Goal: Check status: Check status

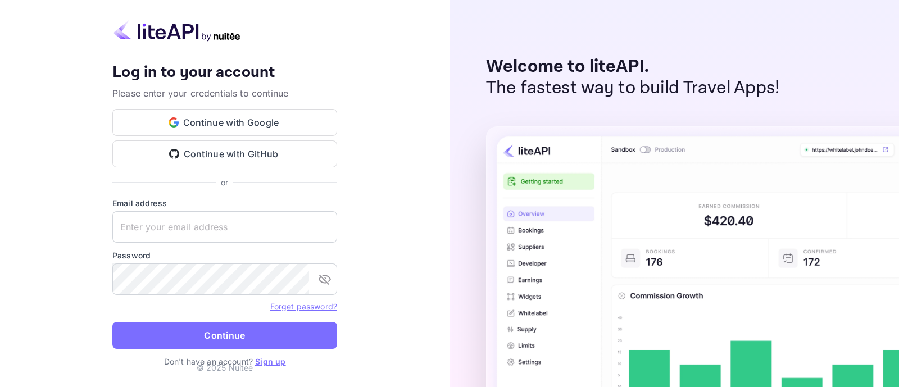
type input "[EMAIL_ADDRESS][DOMAIN_NAME]"
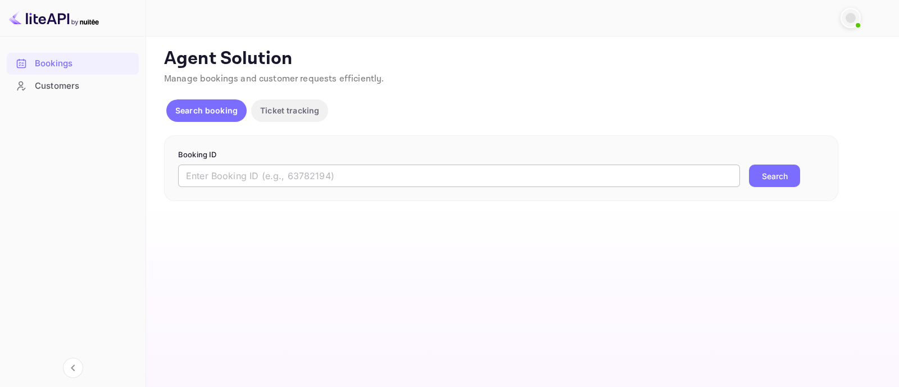
click at [368, 180] on input "text" at bounding box center [459, 176] width 562 height 22
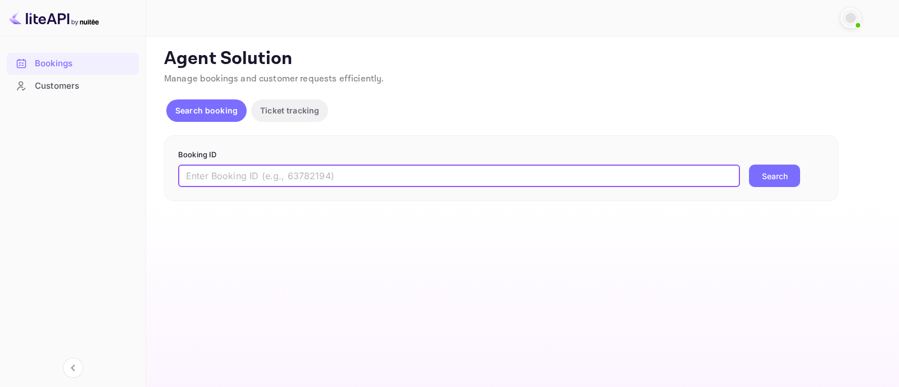
paste input "8755367"
type input "8755367"
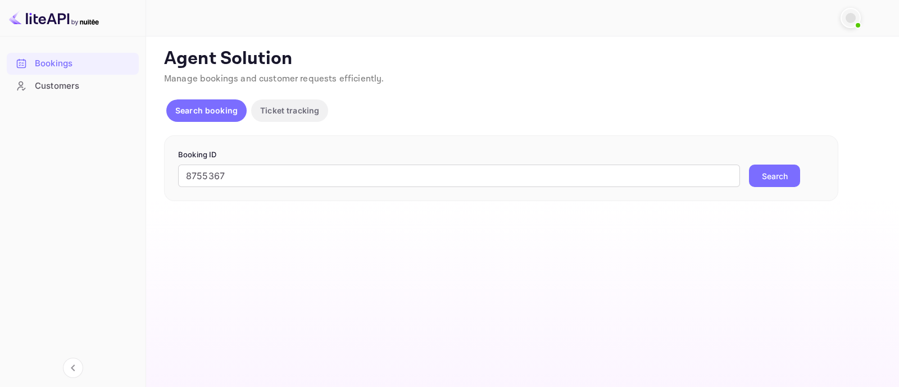
click at [768, 175] on button "Search" at bounding box center [774, 176] width 51 height 22
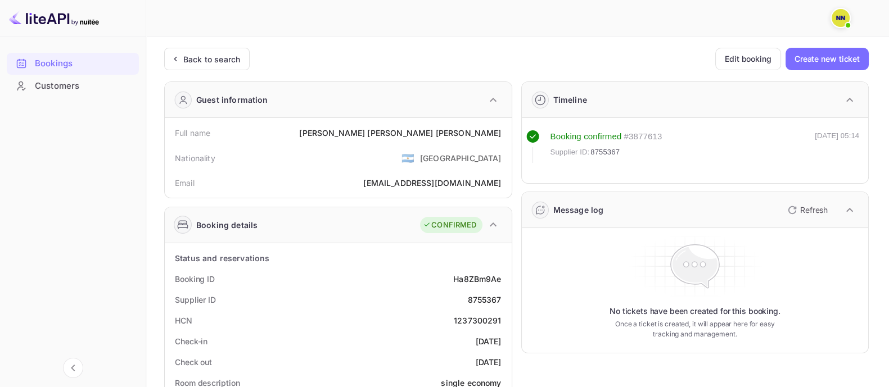
click at [476, 319] on div "1237300291" at bounding box center [478, 321] width 48 height 12
copy div "1237300291"
click at [476, 319] on div "1237300291" at bounding box center [478, 321] width 48 height 12
copy div "1237300291"
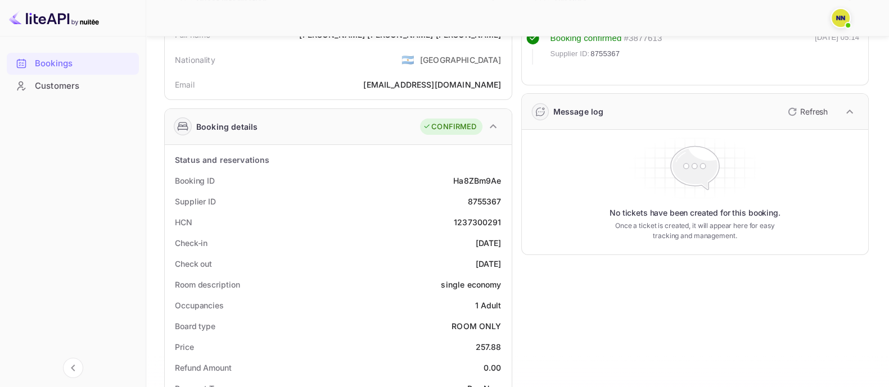
scroll to position [70, 0]
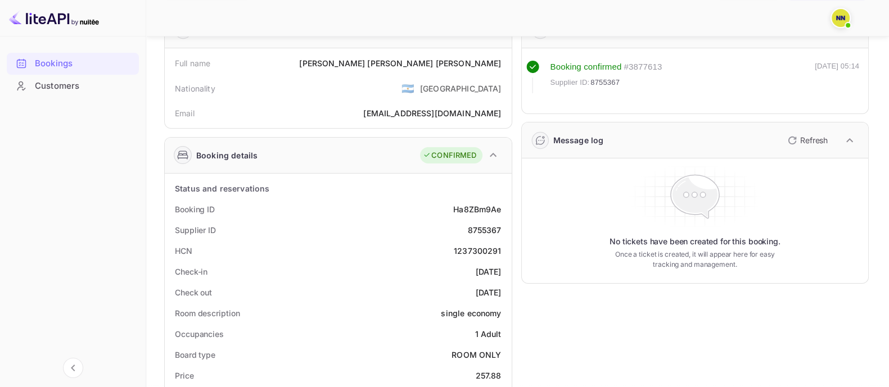
click at [472, 246] on div "1237300291" at bounding box center [478, 251] width 48 height 12
copy div "1237300291"
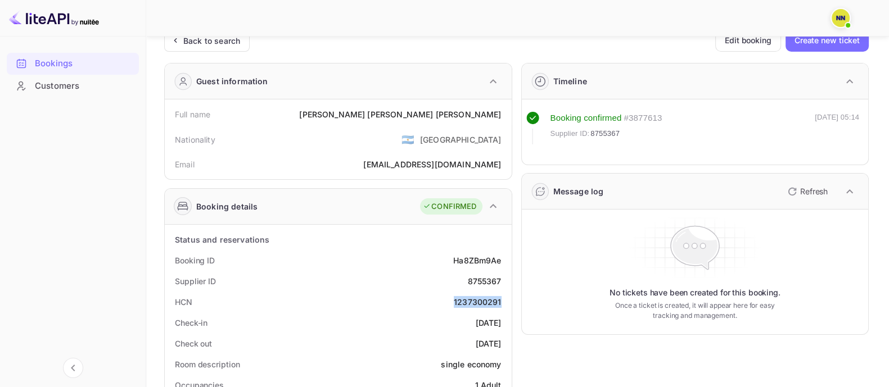
scroll to position [0, 0]
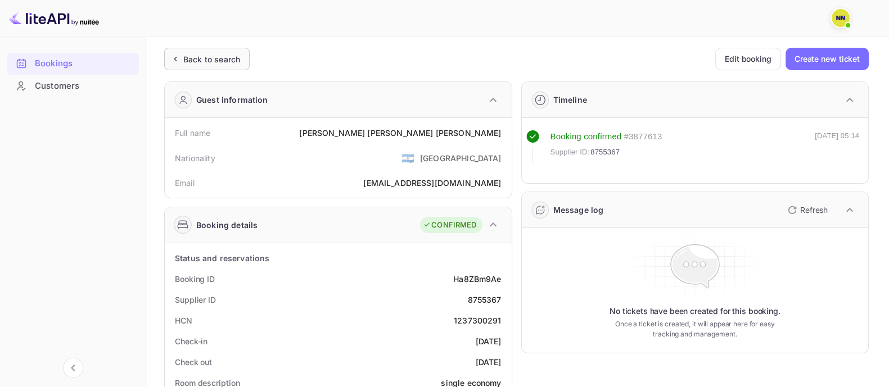
click at [204, 64] on div "Back to search" at bounding box center [211, 59] width 57 height 12
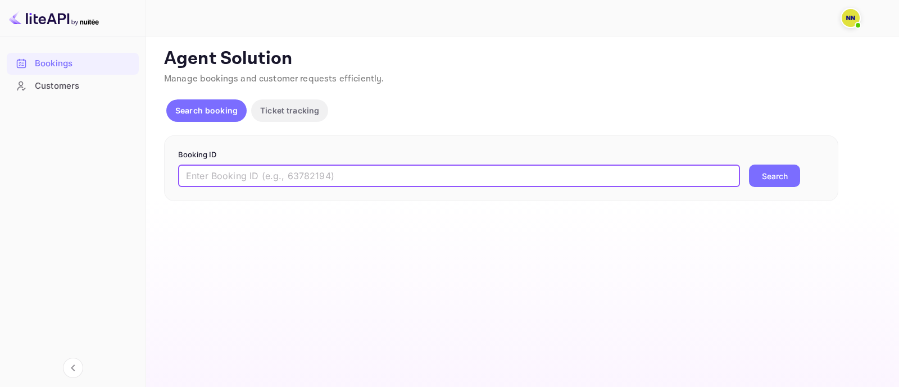
drag, startPoint x: 268, startPoint y: 178, endPoint x: 361, endPoint y: 186, distance: 93.0
click at [270, 179] on input "text" at bounding box center [459, 176] width 562 height 22
paste input "9246358"
type input "9246358"
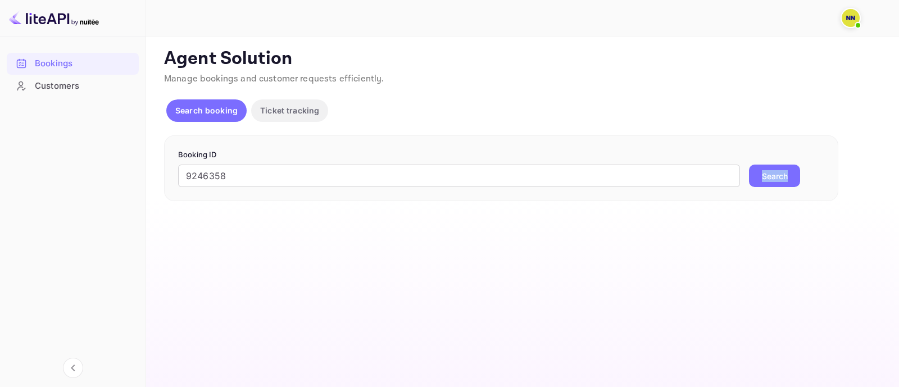
drag, startPoint x: 792, startPoint y: 165, endPoint x: 787, endPoint y: 171, distance: 8.0
click at [789, 171] on form "Booking ID 9246358 ​ Search" at bounding box center [501, 169] width 646 height 38
click at [787, 171] on button "Search" at bounding box center [774, 176] width 51 height 22
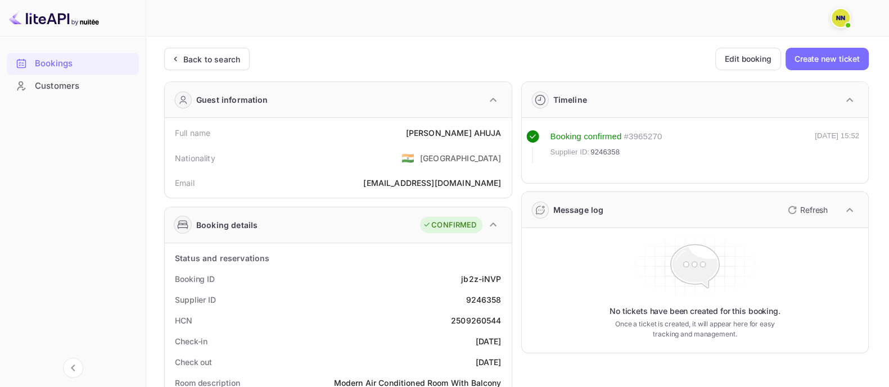
click at [471, 316] on div "2509260544" at bounding box center [476, 321] width 51 height 12
copy div "2509260544"
click at [194, 57] on div "Back to search" at bounding box center [211, 59] width 57 height 12
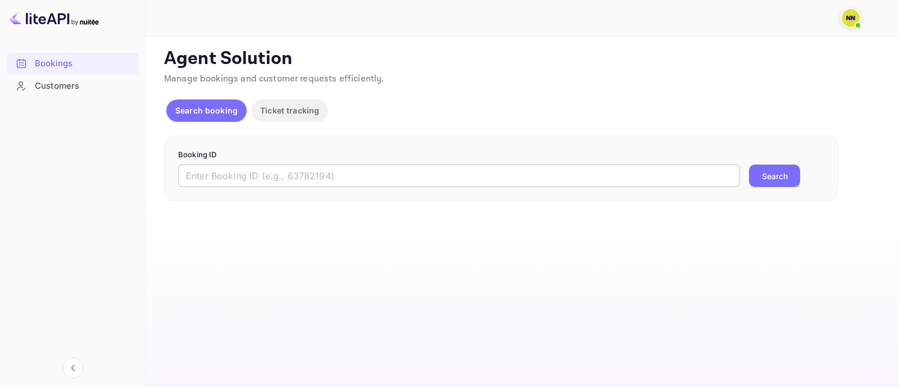
drag, startPoint x: 236, startPoint y: 180, endPoint x: 246, endPoint y: 180, distance: 10.1
click at [236, 180] on input "text" at bounding box center [459, 176] width 562 height 22
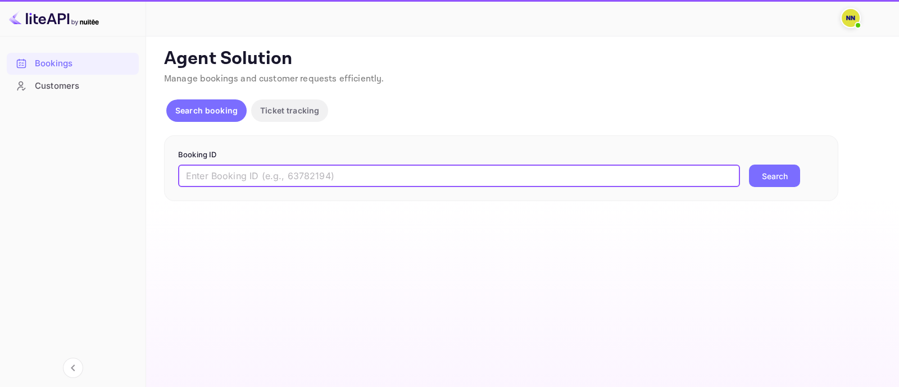
paste input "IU21H7"
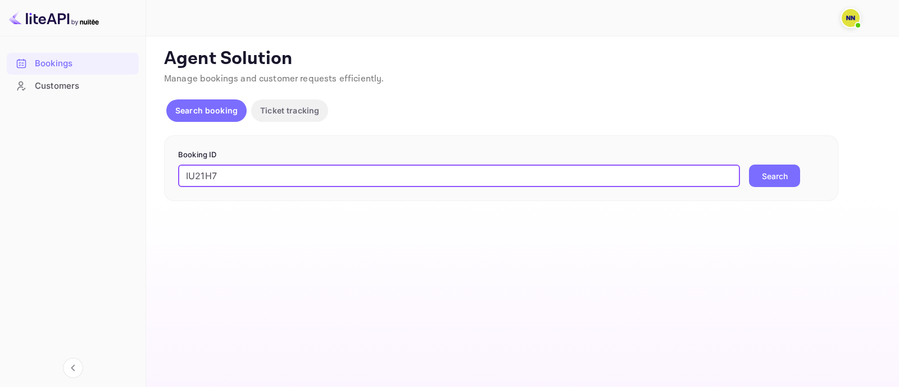
click at [784, 177] on button "Search" at bounding box center [774, 176] width 51 height 22
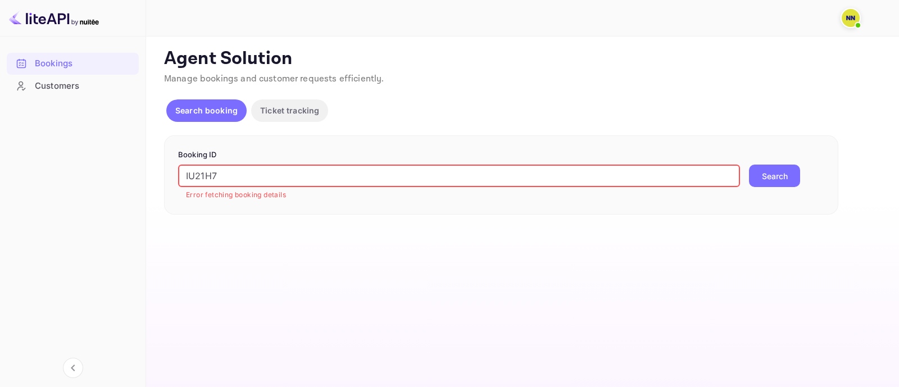
click at [270, 177] on input "IU21H7" at bounding box center [459, 176] width 562 height 22
paste input "8776266"
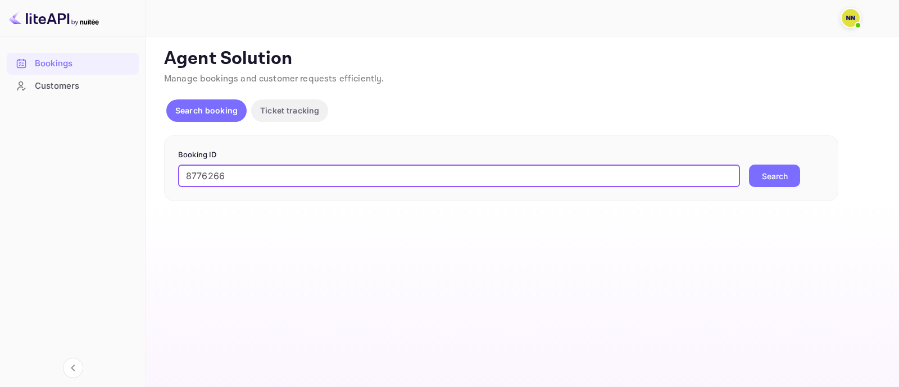
type input "8776266"
click at [763, 180] on button "Search" at bounding box center [774, 176] width 51 height 22
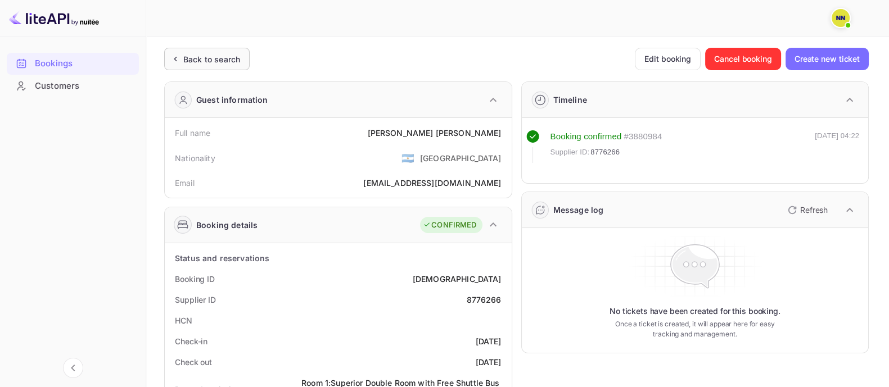
click at [210, 61] on div "Back to search" at bounding box center [211, 59] width 57 height 12
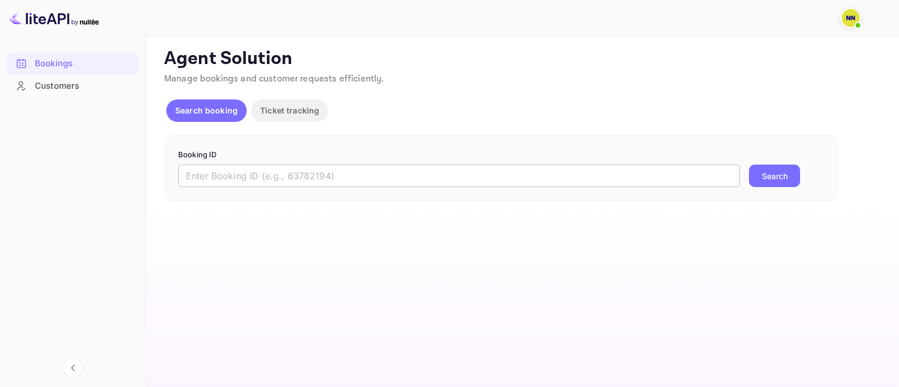
drag, startPoint x: 224, startPoint y: 180, endPoint x: 242, endPoint y: 181, distance: 17.5
click at [224, 180] on input "text" at bounding box center [459, 176] width 562 height 22
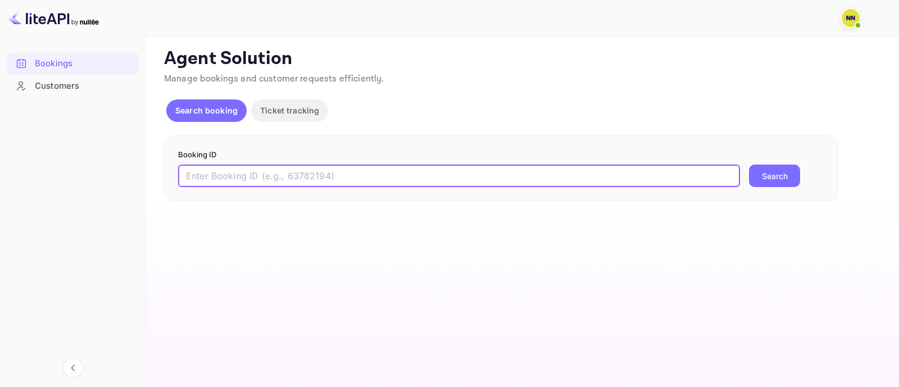
paste input "8732885"
type input "8732885"
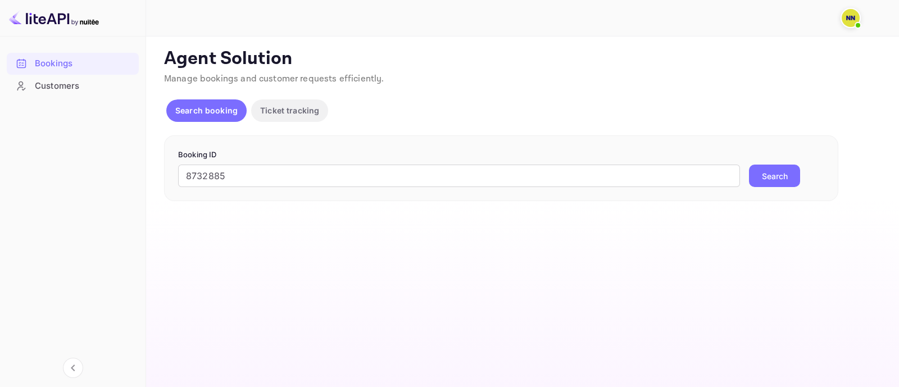
click at [770, 173] on button "Search" at bounding box center [774, 176] width 51 height 22
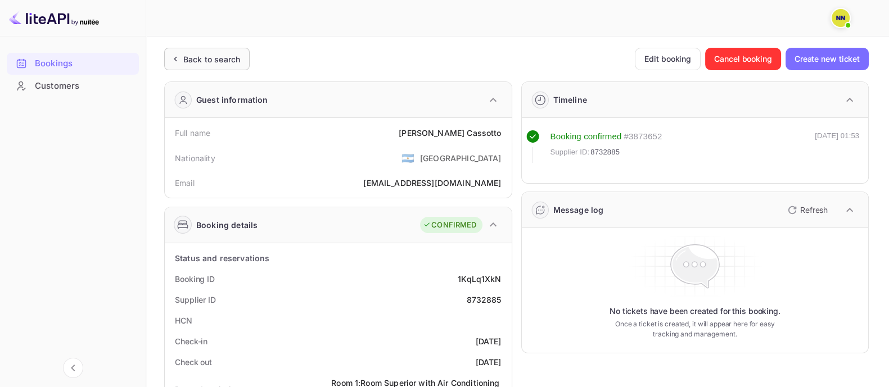
click at [206, 49] on div "Back to search" at bounding box center [206, 59] width 85 height 22
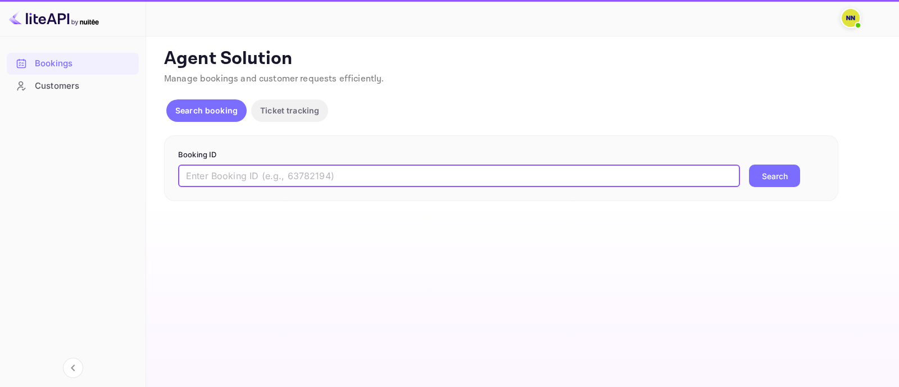
click at [230, 177] on input "text" at bounding box center [459, 176] width 562 height 22
paste input "7328794"
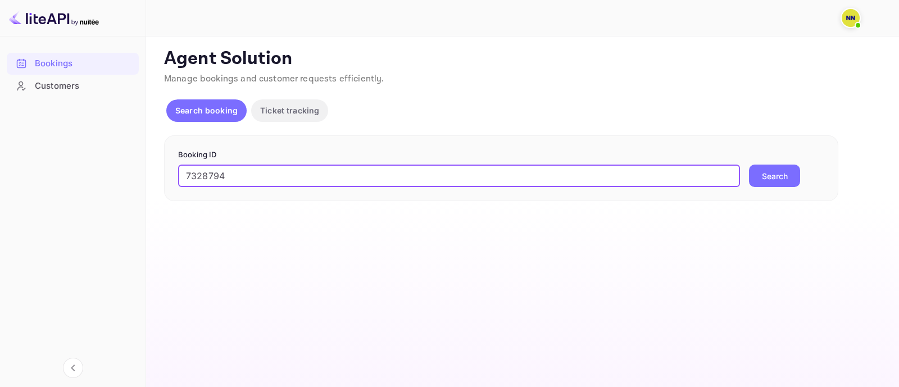
type input "7328794"
click at [778, 172] on button "Search" at bounding box center [774, 176] width 51 height 22
